Goal: Task Accomplishment & Management: Use online tool/utility

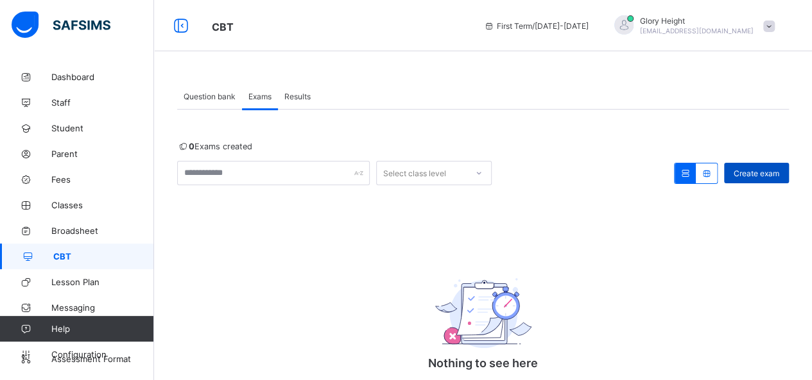
click at [767, 171] on span "Create exam" at bounding box center [756, 174] width 46 height 10
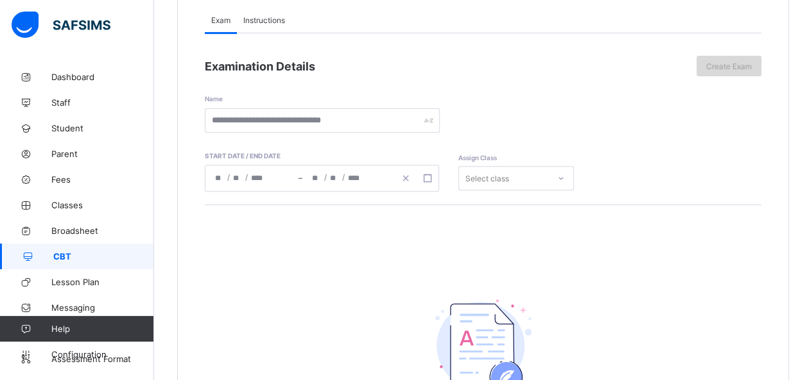
scroll to position [156, 0]
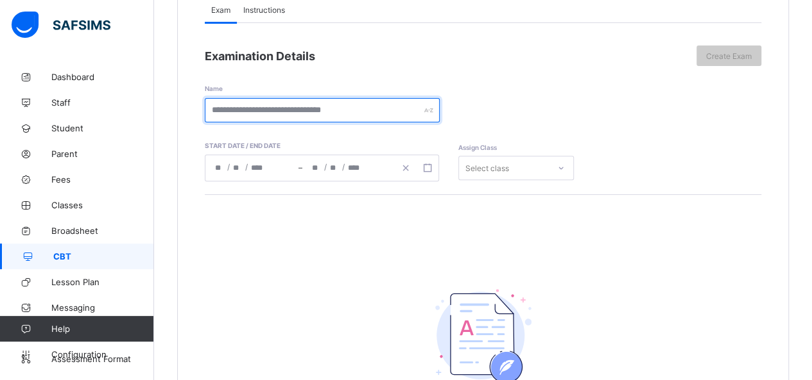
click at [406, 110] on input "text" at bounding box center [322, 110] width 235 height 24
type input "*********"
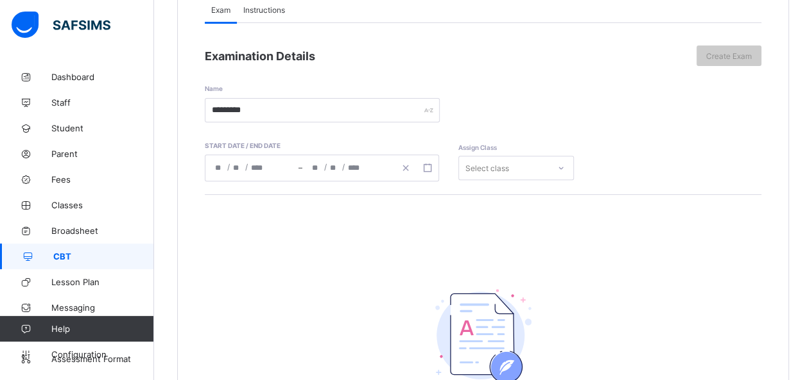
click at [361, 166] on div "/ /" at bounding box center [348, 168] width 93 height 26
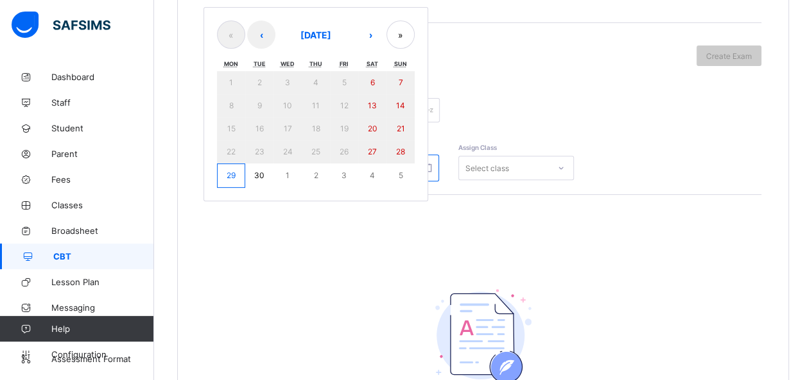
click at [265, 171] on button "30" at bounding box center [259, 176] width 28 height 24
click at [464, 194] on div "Nohting to see here There’s currently no paper added, click the button below to…" at bounding box center [483, 348] width 556 height 309
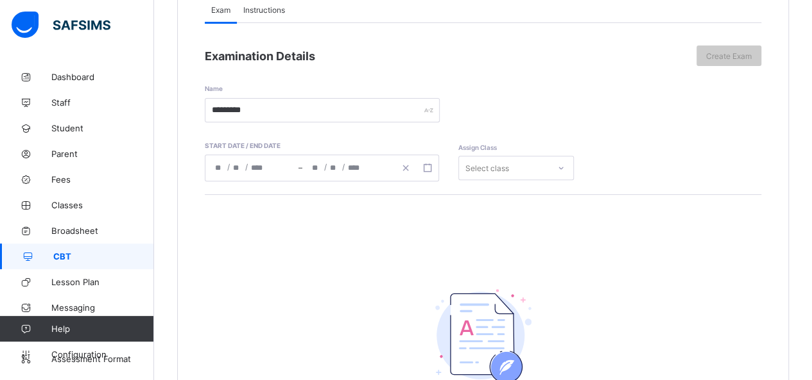
click at [265, 165] on div "/ /" at bounding box center [251, 168] width 93 height 26
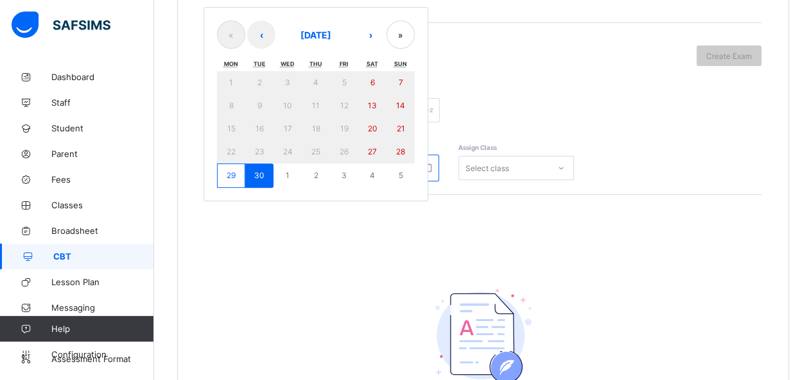
click at [257, 164] on button "30" at bounding box center [259, 176] width 28 height 24
type input "**********"
type input "*"
type input "**"
type input "****"
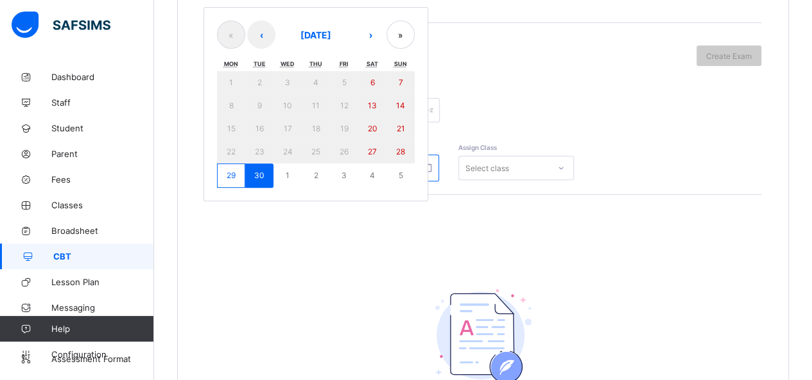
type input "**********"
type input "*"
type input "**"
type input "****"
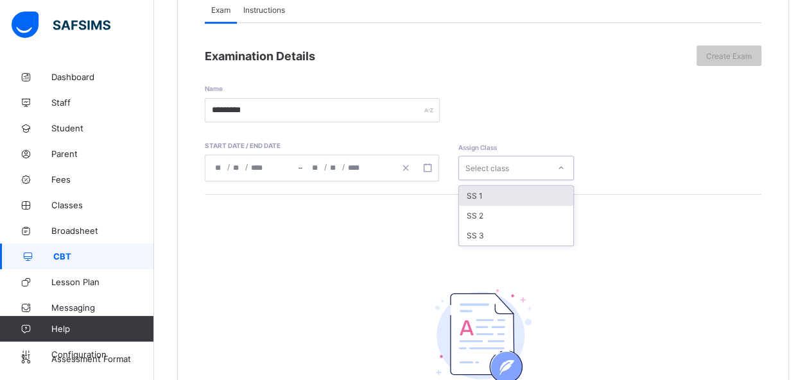
click at [484, 165] on div "Select class" at bounding box center [487, 168] width 44 height 24
click at [484, 195] on div "SS 1" at bounding box center [516, 196] width 114 height 20
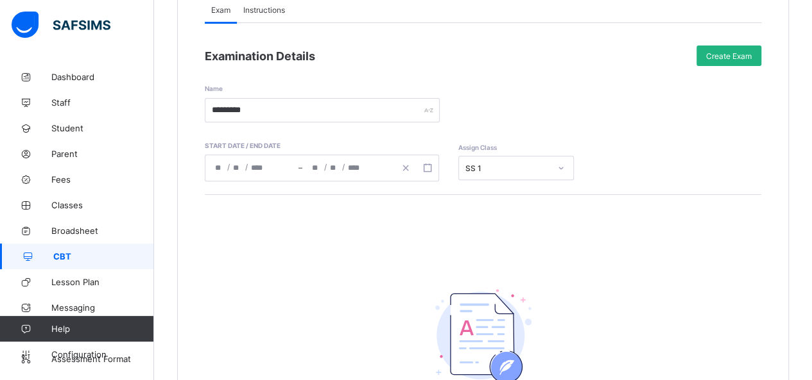
click at [719, 53] on span "Create Exam" at bounding box center [729, 56] width 46 height 10
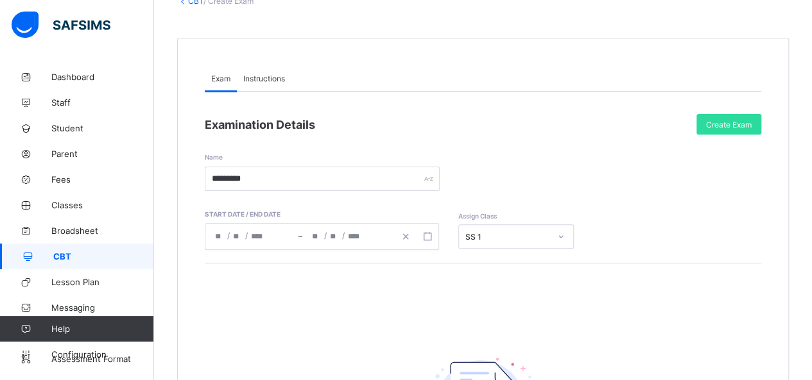
scroll to position [72, 0]
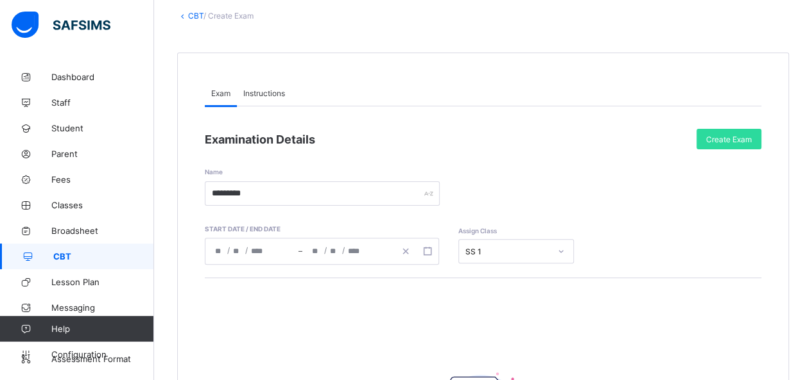
click at [250, 85] on div "Instructions" at bounding box center [264, 93] width 55 height 26
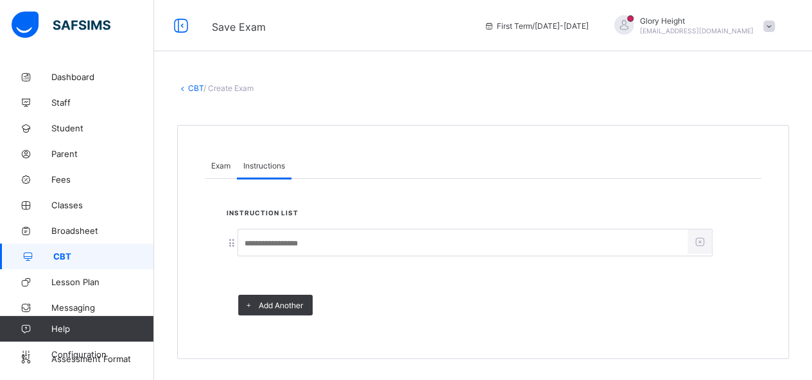
scroll to position [0, 0]
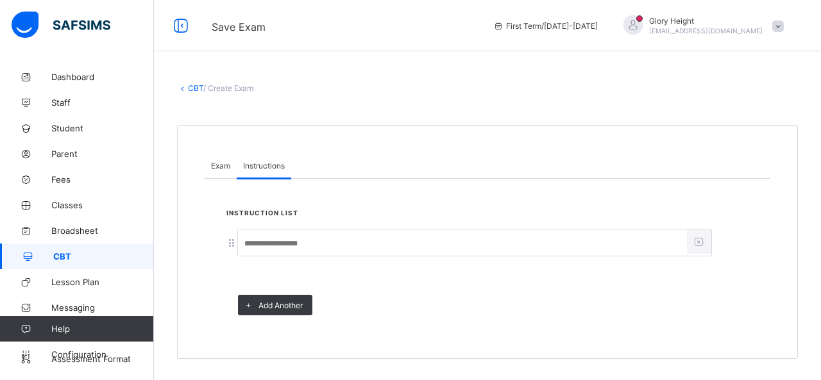
click at [285, 239] on input at bounding box center [462, 244] width 449 height 24
type input "**********"
click at [226, 169] on span "Exam" at bounding box center [220, 166] width 19 height 10
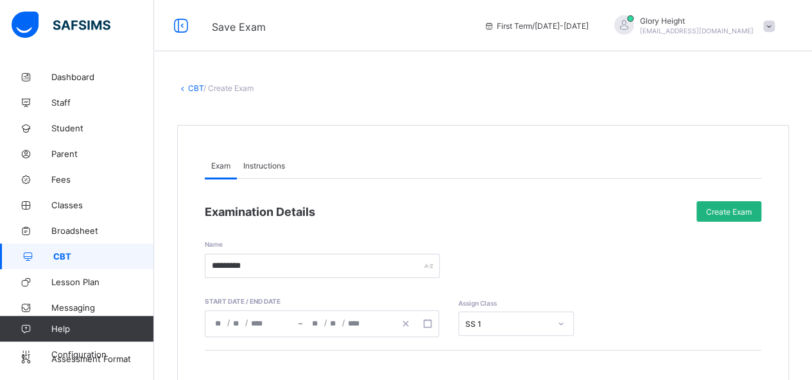
click at [722, 214] on span "Create Exam" at bounding box center [729, 212] width 46 height 10
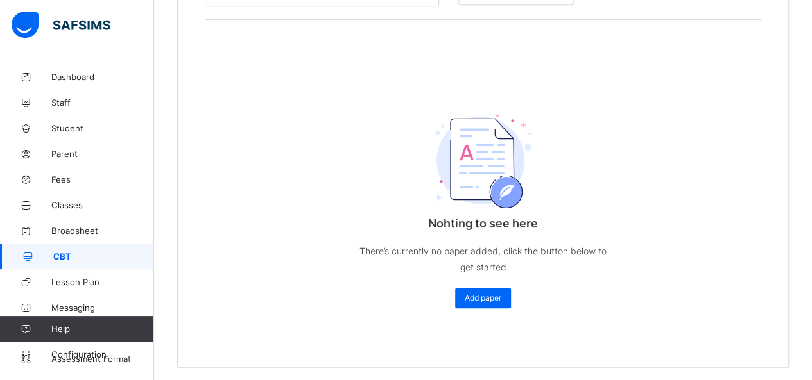
scroll to position [337, 0]
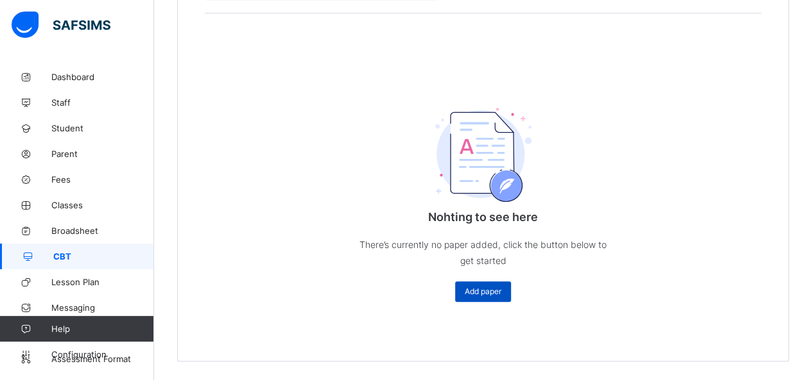
click at [501, 295] on span "Add paper" at bounding box center [482, 292] width 37 height 10
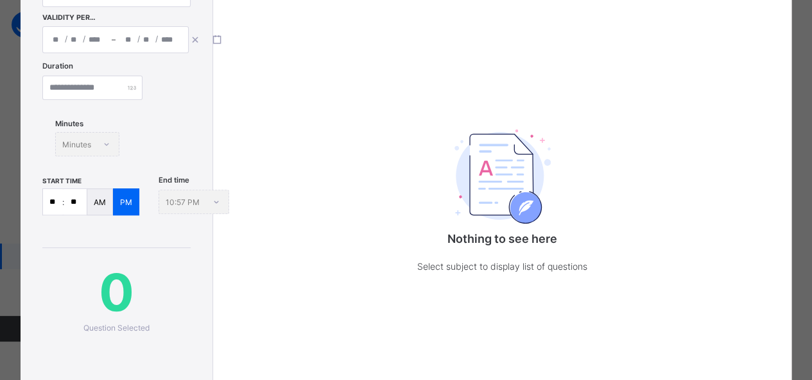
scroll to position [0, 0]
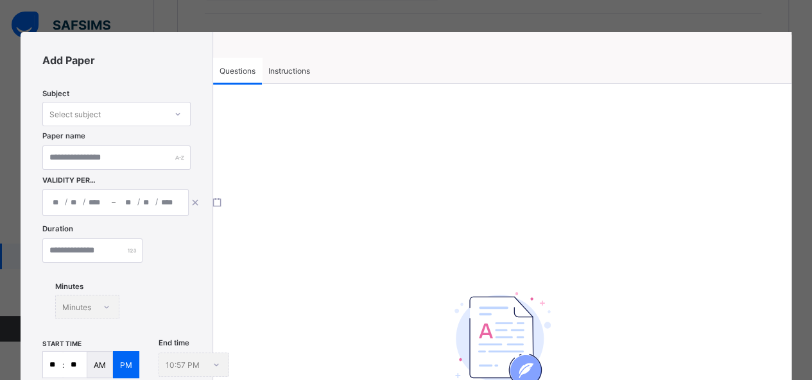
click at [285, 78] on div "Instructions" at bounding box center [289, 71] width 55 height 26
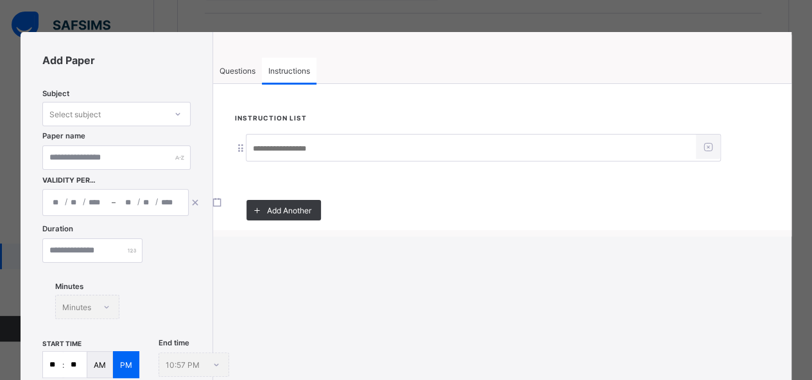
click at [250, 76] on div "Questions" at bounding box center [237, 71] width 49 height 26
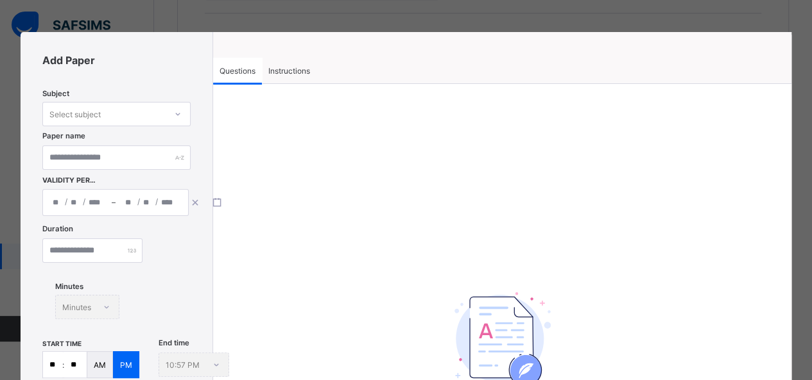
click at [577, 19] on div "Add Paper Subject Select subject Paper name Validity Period / / – / / Duration …" at bounding box center [406, 190] width 812 height 380
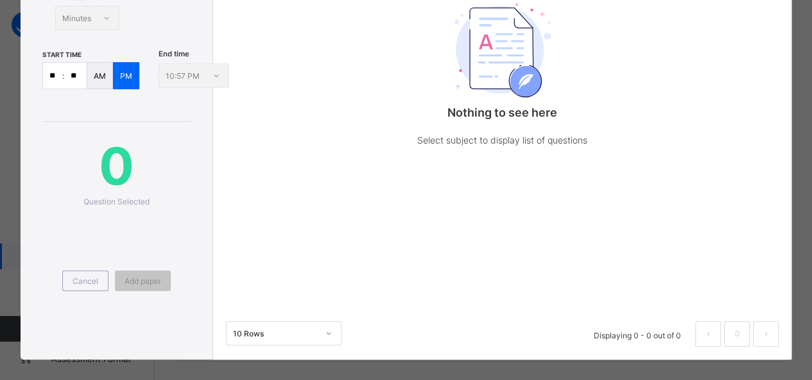
scroll to position [300, 0]
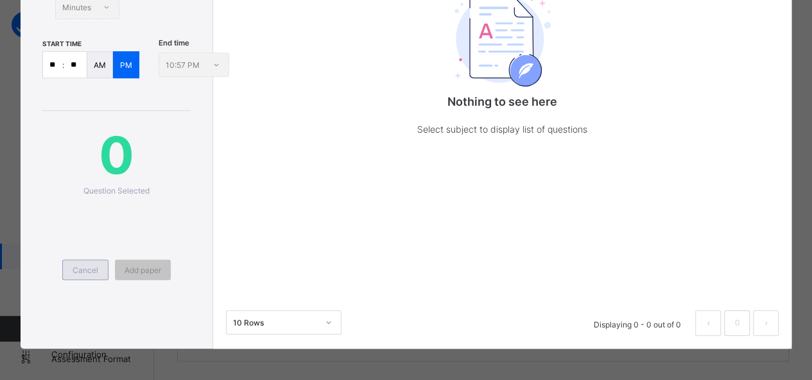
click at [80, 269] on span "Cancel" at bounding box center [85, 271] width 26 height 10
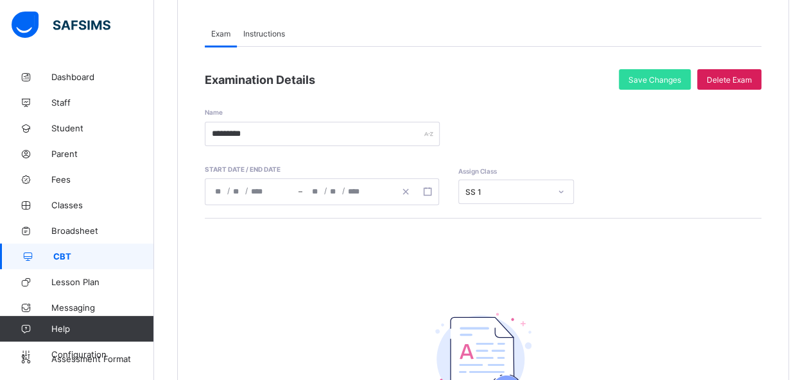
scroll to position [131, 0]
click at [642, 83] on span "Save Changes" at bounding box center [654, 81] width 53 height 10
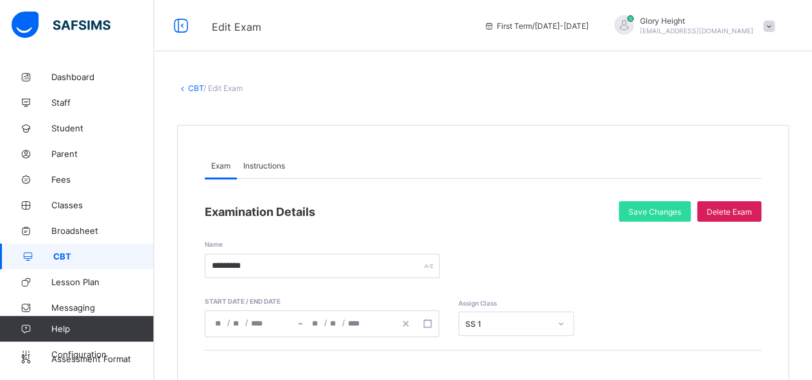
click at [192, 89] on link "CBT" at bounding box center [195, 88] width 15 height 10
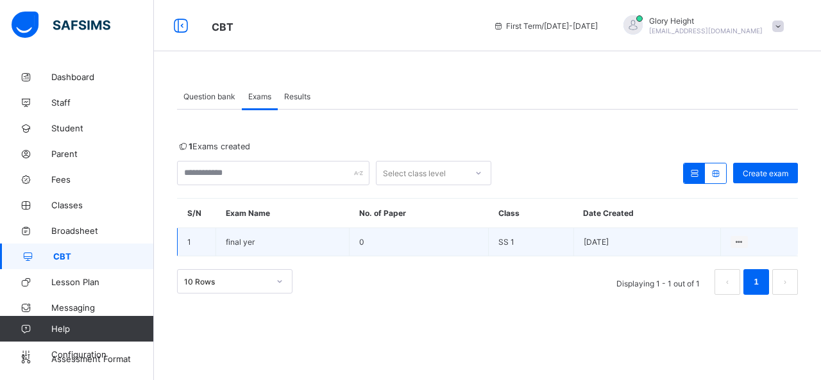
click at [509, 243] on td "SS 1" at bounding box center [531, 242] width 85 height 28
click at [395, 233] on td "0" at bounding box center [419, 242] width 139 height 28
click at [724, 246] on td "View all papers Make actvie" at bounding box center [759, 242] width 78 height 28
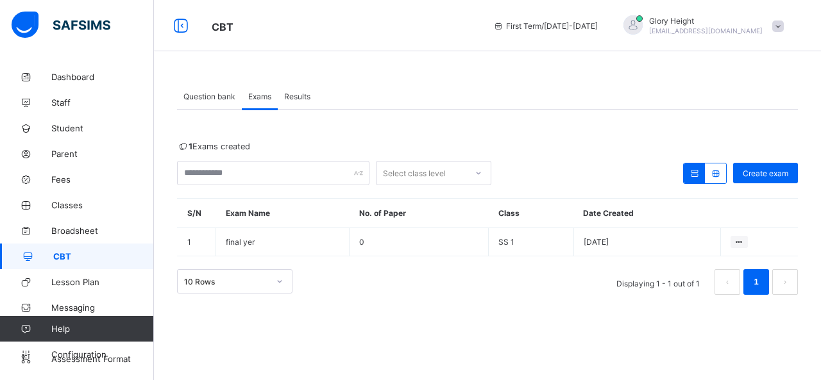
click at [215, 98] on span "Question bank" at bounding box center [209, 97] width 52 height 10
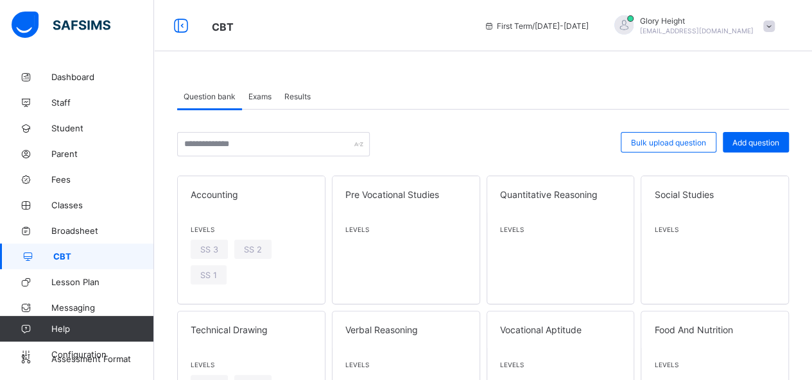
click at [253, 93] on span "Exams" at bounding box center [259, 97] width 23 height 10
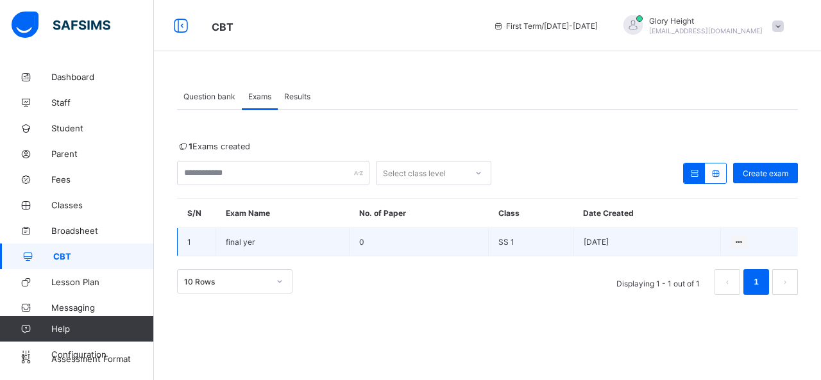
click at [740, 251] on td "View all papers Make actvie" at bounding box center [759, 242] width 78 height 28
click at [735, 255] on ul "View all papers Make actvie" at bounding box center [705, 278] width 85 height 47
click at [721, 261] on div "View all papers" at bounding box center [715, 266] width 55 height 13
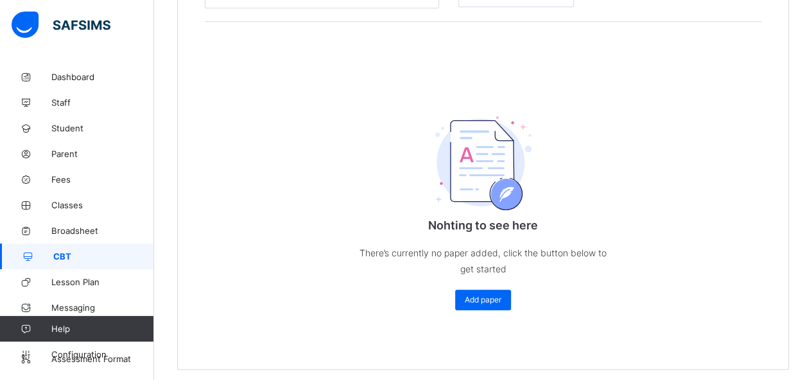
scroll to position [337, 0]
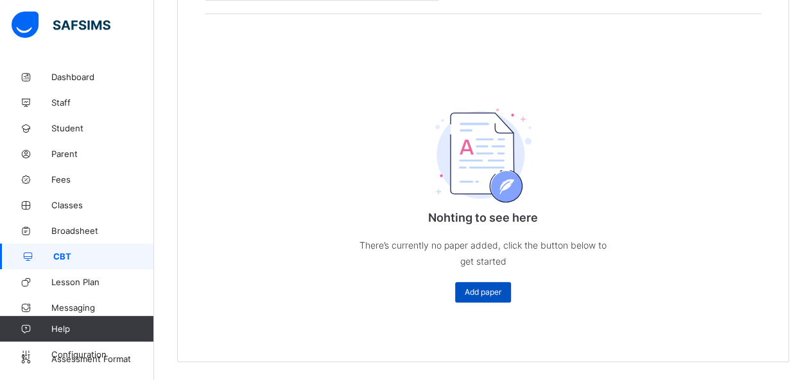
click at [501, 292] on span "Add paper" at bounding box center [482, 292] width 37 height 10
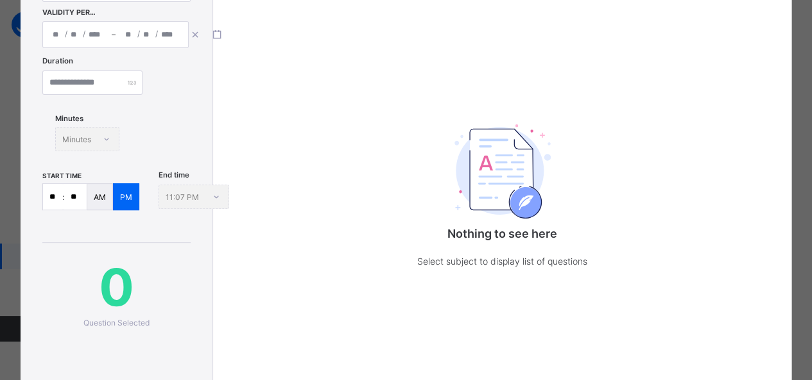
scroll to position [169, 0]
click at [497, 265] on p "Select subject to display list of questions" at bounding box center [502, 261] width 257 height 16
click at [450, 293] on div "Nothing to see here Select subject to display list of questions" at bounding box center [502, 192] width 257 height 206
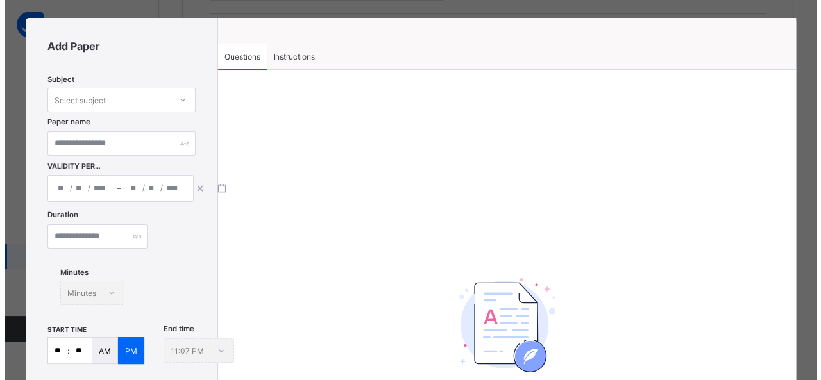
scroll to position [0, 0]
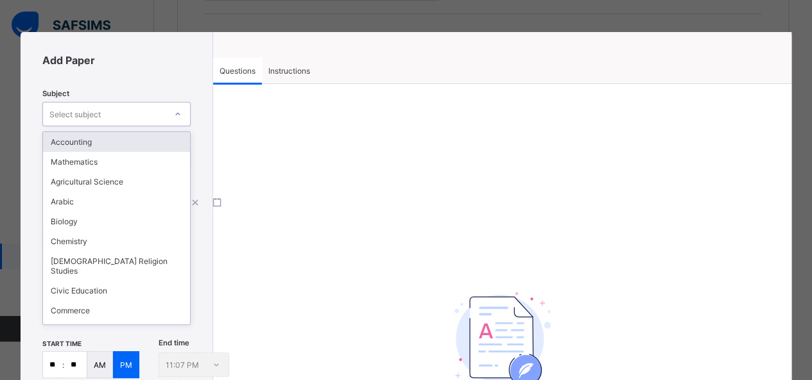
click at [171, 115] on div at bounding box center [178, 114] width 22 height 21
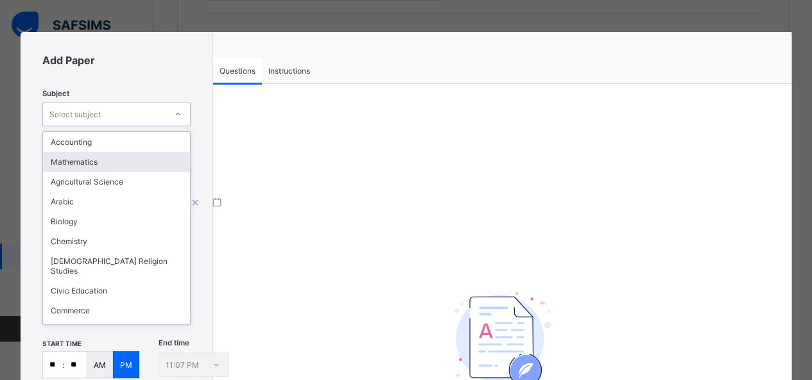
click at [153, 160] on div "Mathematics" at bounding box center [116, 162] width 147 height 20
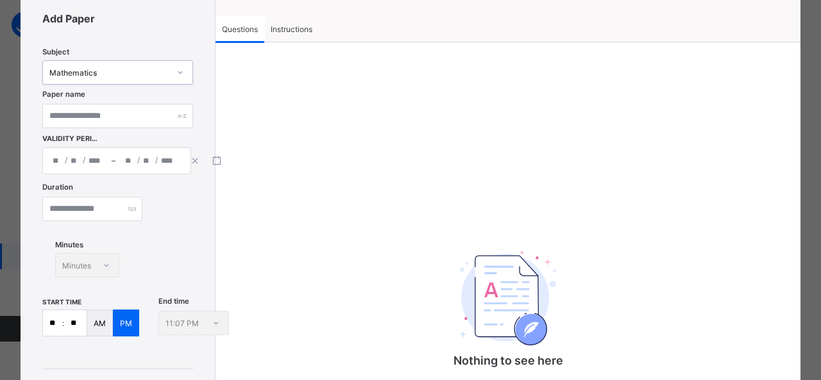
scroll to position [40, 0]
click at [164, 64] on div "Mathematics" at bounding box center [117, 74] width 151 height 24
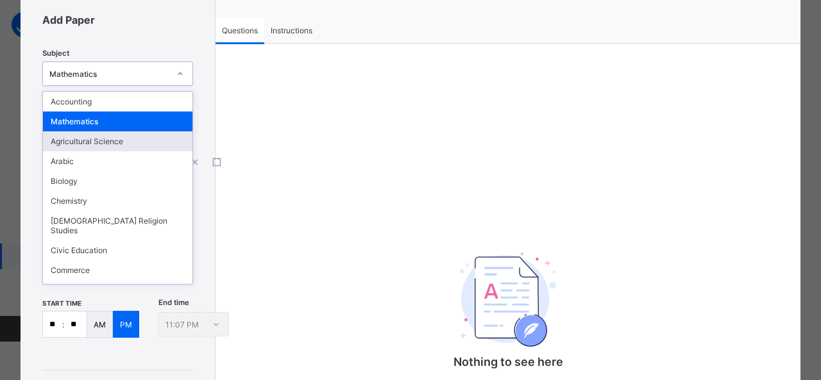
click at [140, 137] on div "Agricultural Science" at bounding box center [117, 142] width 149 height 20
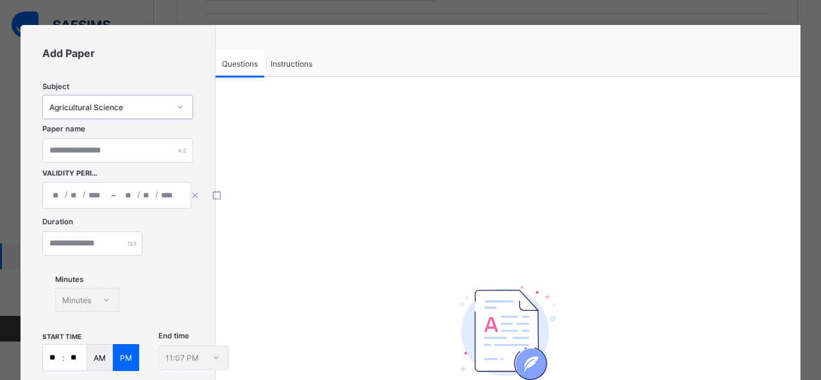
scroll to position [0, 0]
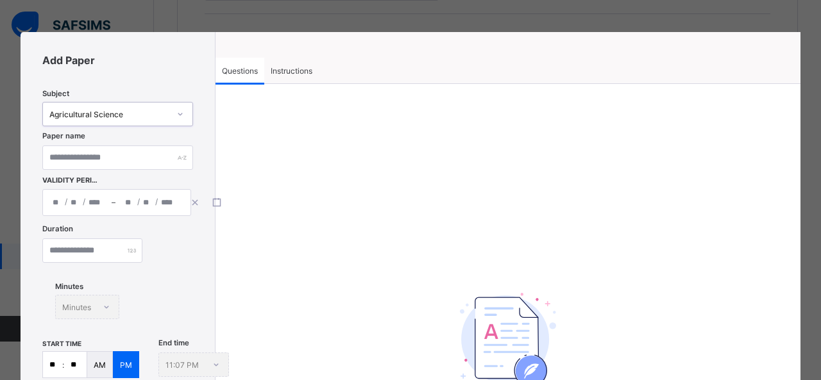
click at [182, 108] on icon at bounding box center [180, 114] width 8 height 13
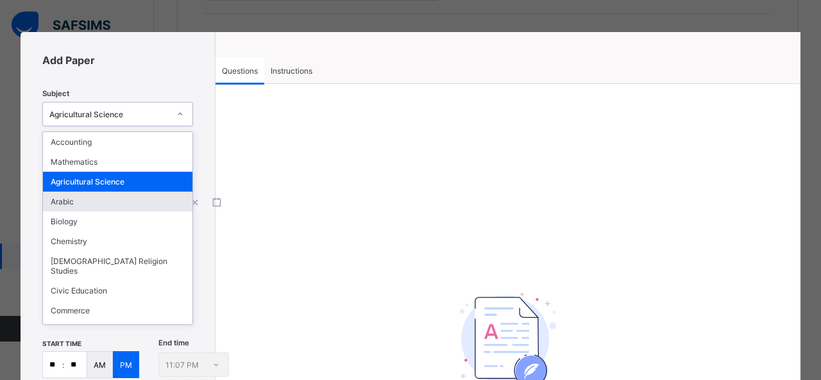
click at [159, 205] on div "Arabic" at bounding box center [117, 202] width 149 height 20
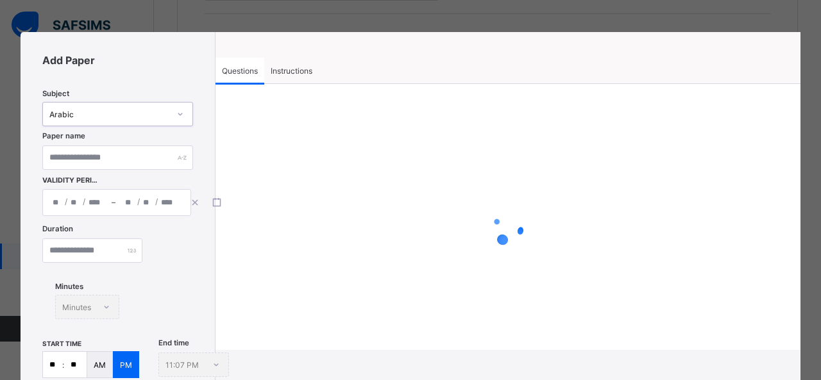
click at [162, 117] on div "Arabic" at bounding box center [109, 115] width 120 height 10
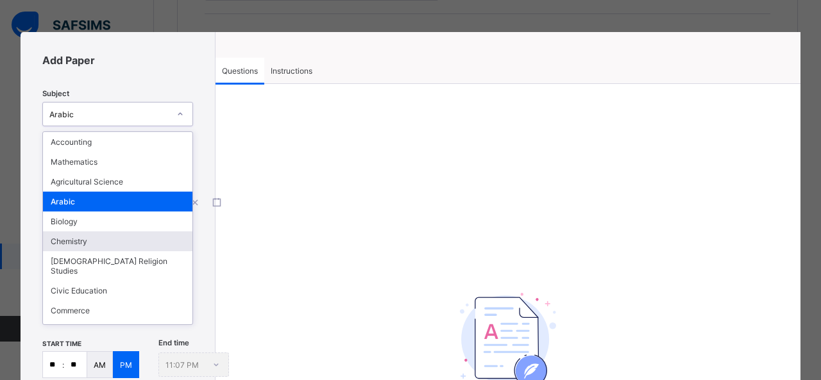
click at [139, 233] on div "Chemistry" at bounding box center [117, 242] width 149 height 20
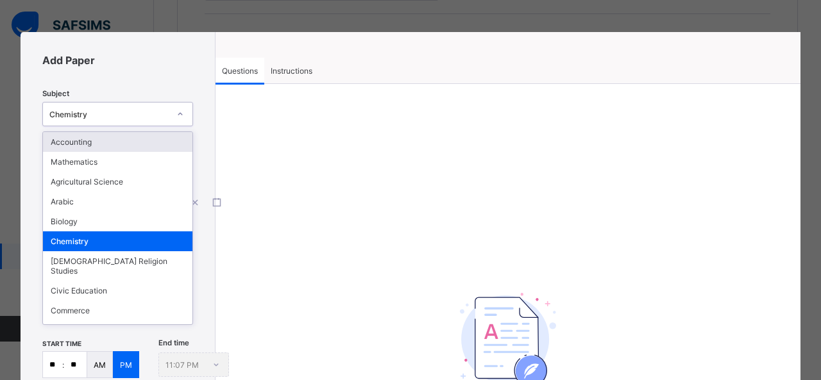
click at [167, 115] on div "Chemistry" at bounding box center [109, 115] width 120 height 10
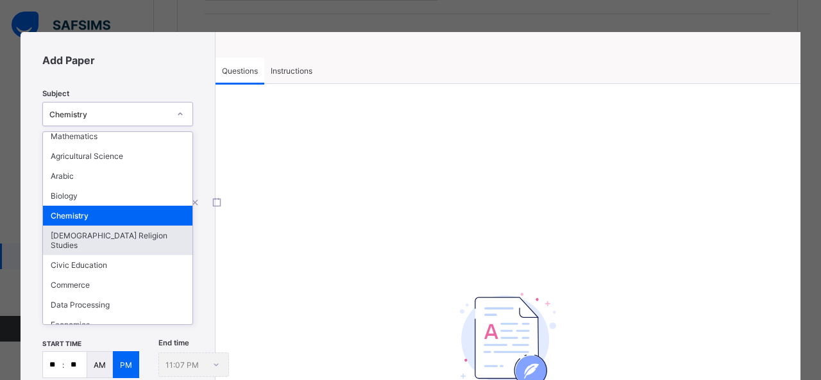
scroll to position [30, 0]
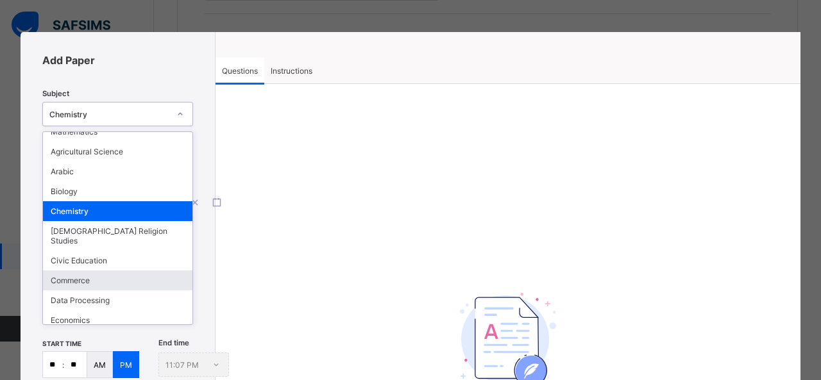
click at [139, 271] on div "Commerce" at bounding box center [117, 281] width 149 height 20
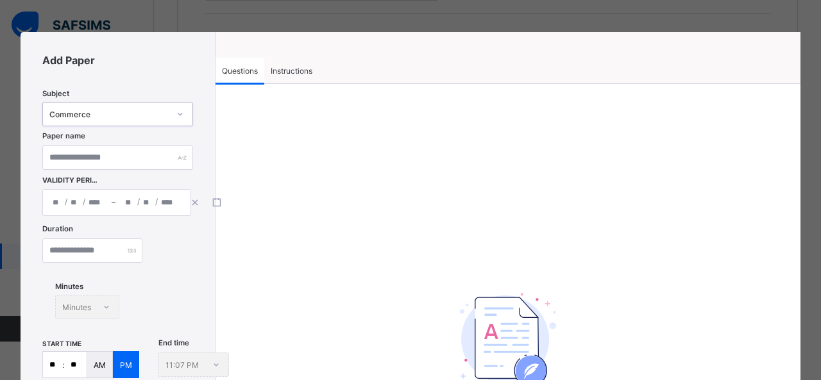
click at [182, 111] on icon at bounding box center [180, 114] width 8 height 13
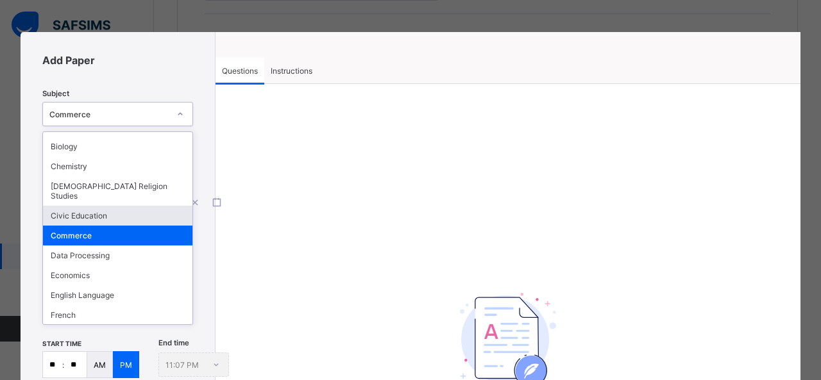
scroll to position [76, 0]
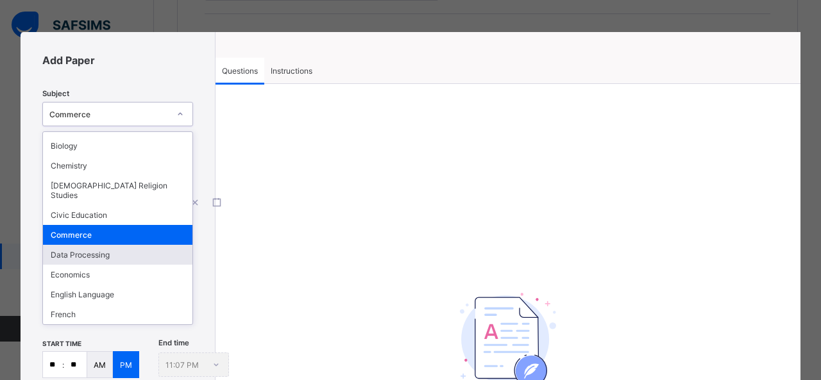
click at [146, 245] on div "Data Processing" at bounding box center [117, 255] width 149 height 20
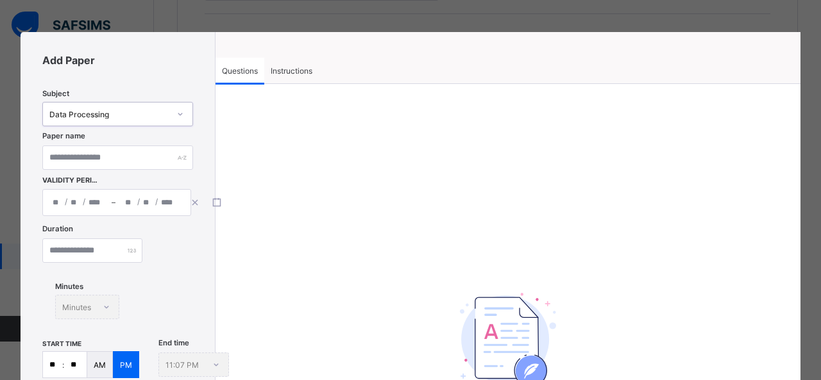
click at [180, 117] on icon at bounding box center [180, 114] width 8 height 13
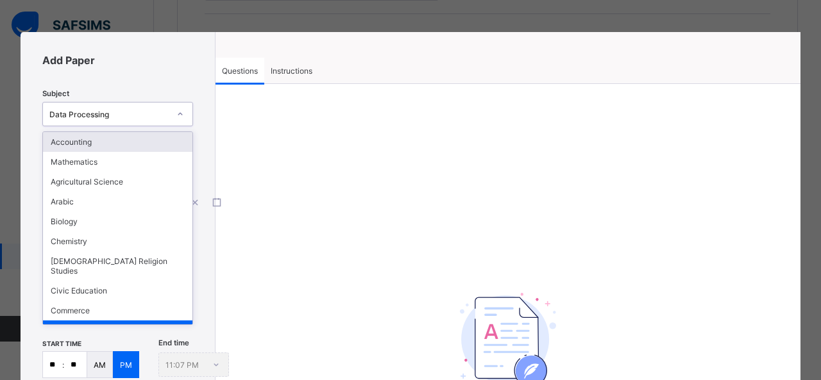
click at [154, 137] on div "Accounting" at bounding box center [117, 142] width 149 height 20
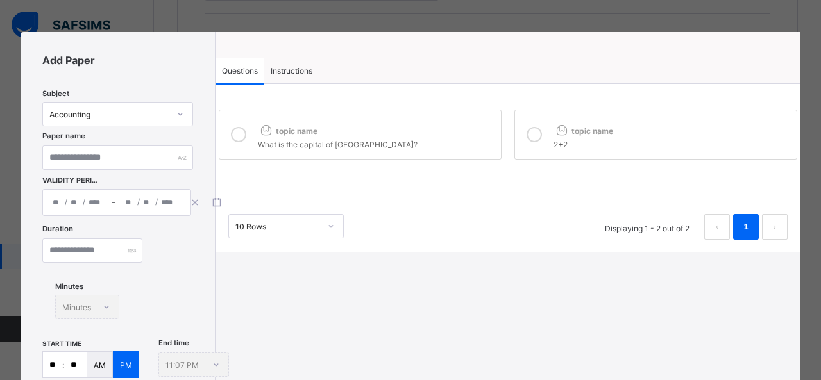
click at [318, 144] on div "What is the capital of [GEOGRAPHIC_DATA]?" at bounding box center [376, 143] width 237 height 13
click at [581, 130] on span "topic name" at bounding box center [584, 131] width 60 height 10
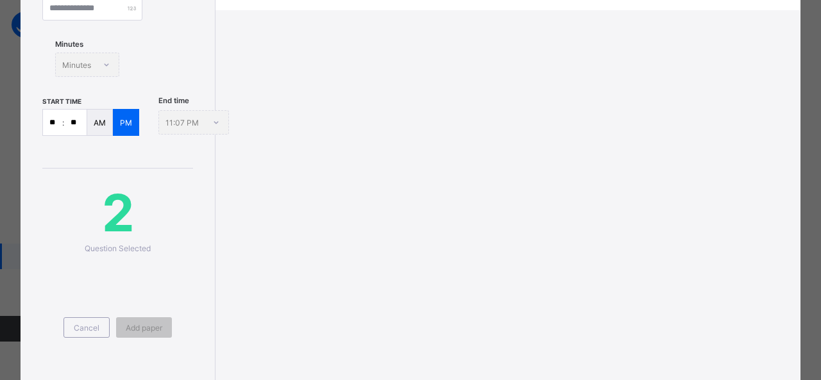
scroll to position [284, 0]
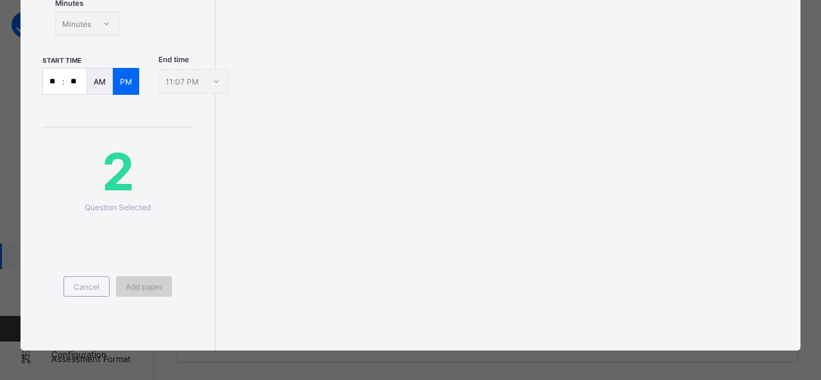
click at [156, 294] on div "Add paper" at bounding box center [144, 287] width 56 height 21
click at [150, 285] on span "Add paper" at bounding box center [144, 287] width 37 height 10
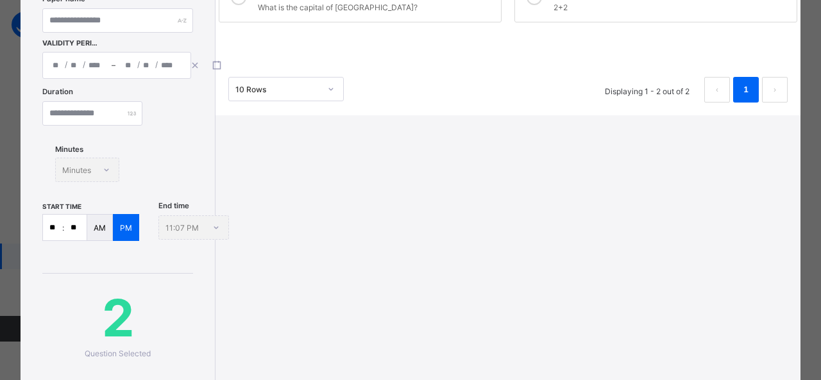
scroll to position [0, 0]
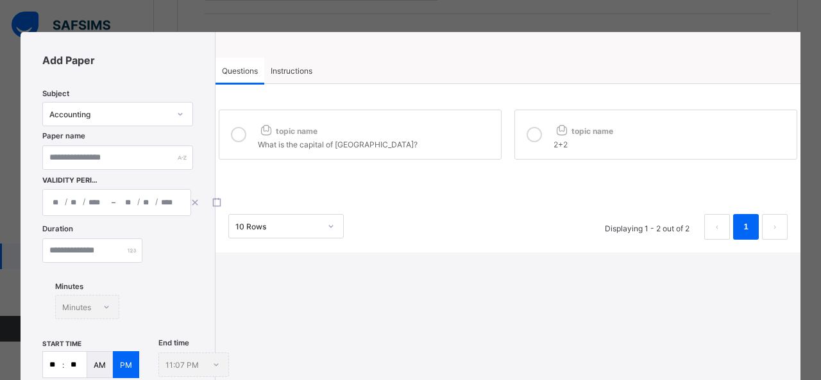
click at [396, 146] on div "What is the capital of [GEOGRAPHIC_DATA]?" at bounding box center [376, 143] width 237 height 13
click at [538, 132] on div at bounding box center [535, 135] width 26 height 30
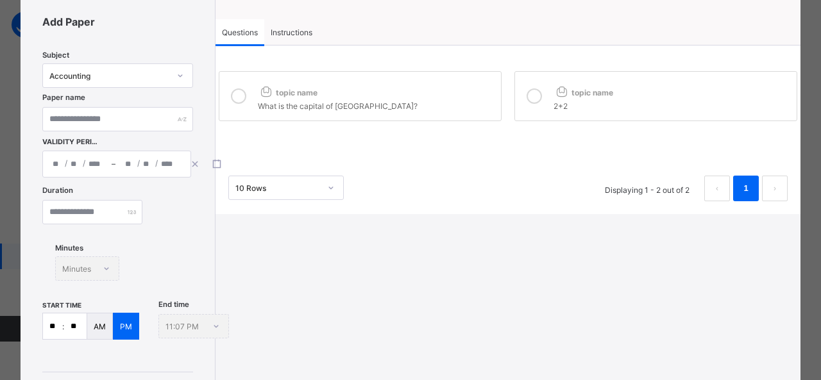
scroll to position [38, 0]
click at [547, 101] on label "topic name 2+2" at bounding box center [656, 96] width 283 height 50
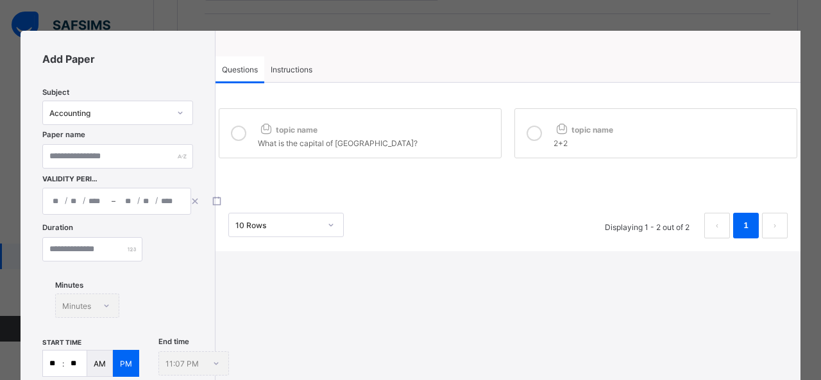
scroll to position [0, 0]
